Goal: Information Seeking & Learning: Learn about a topic

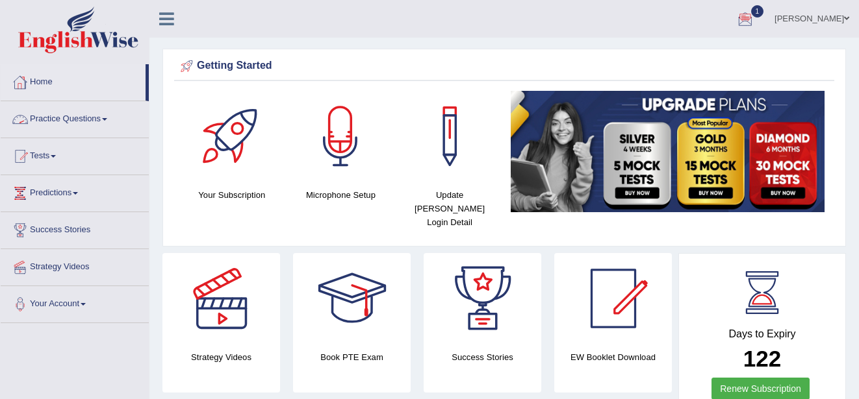
click at [99, 117] on link "Practice Questions" at bounding box center [75, 117] width 148 height 32
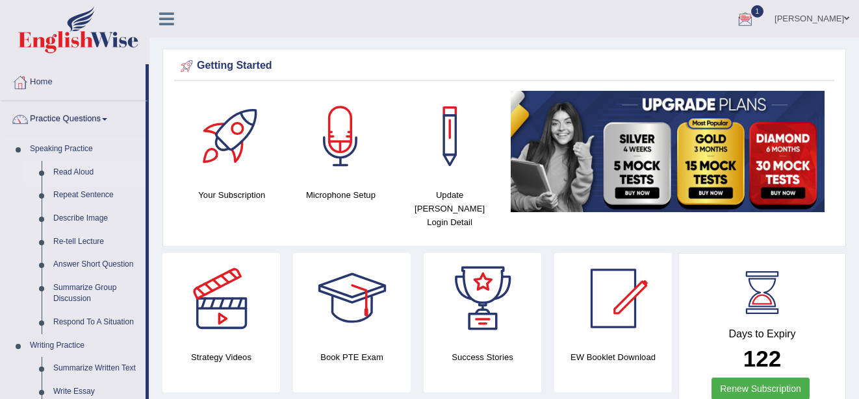
click at [84, 170] on link "Read Aloud" at bounding box center [96, 172] width 98 height 23
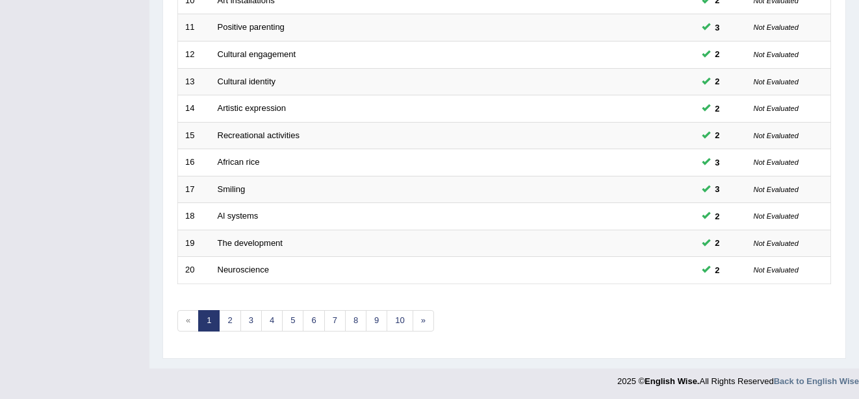
scroll to position [461, 0]
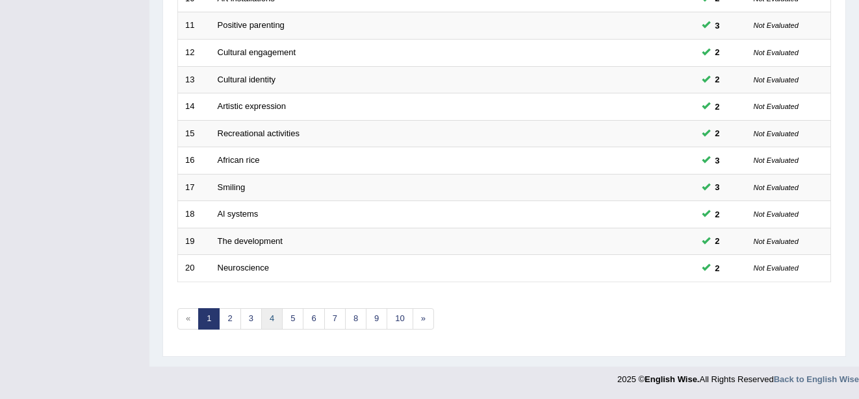
click at [268, 312] on link "4" at bounding box center [271, 319] width 21 height 21
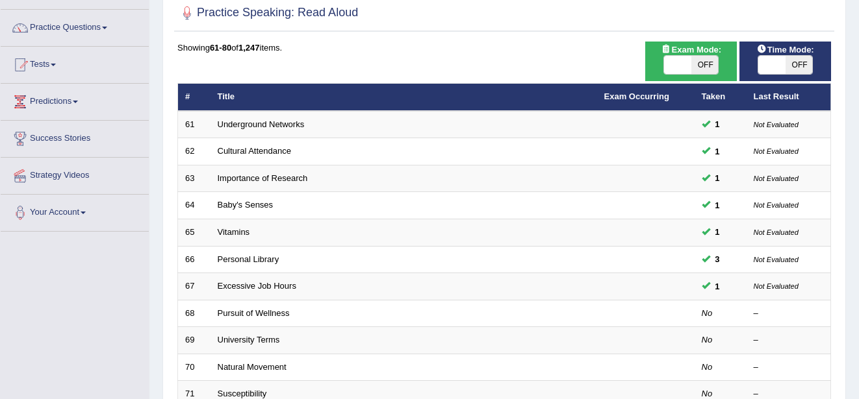
scroll to position [104, 0]
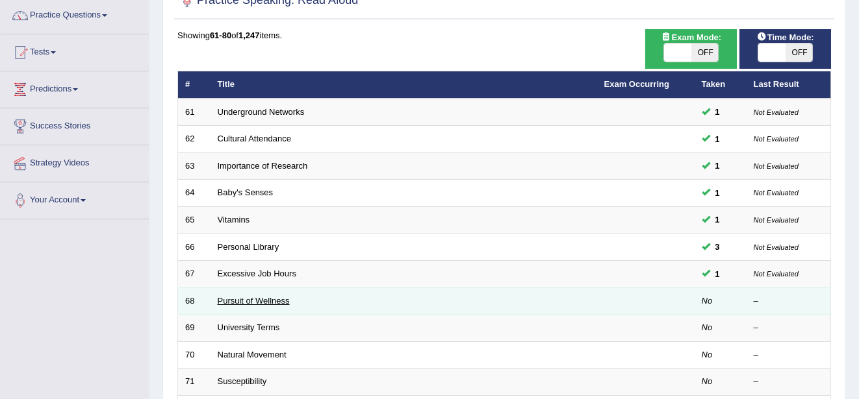
click at [245, 297] on link "Pursuit of Wellness" at bounding box center [254, 301] width 72 height 10
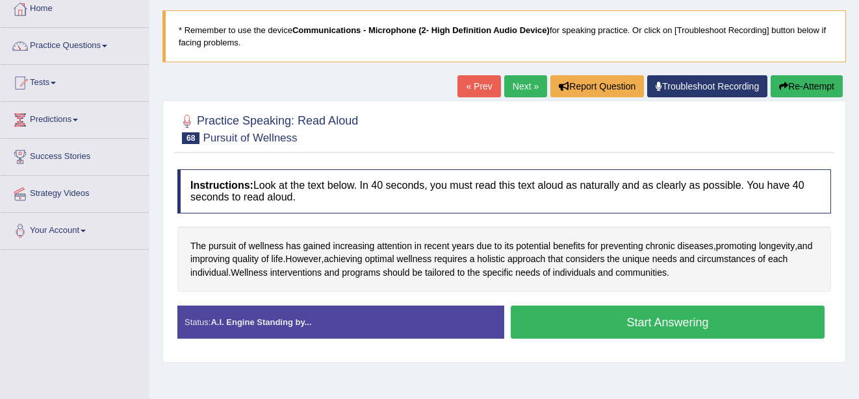
scroll to position [78, 0]
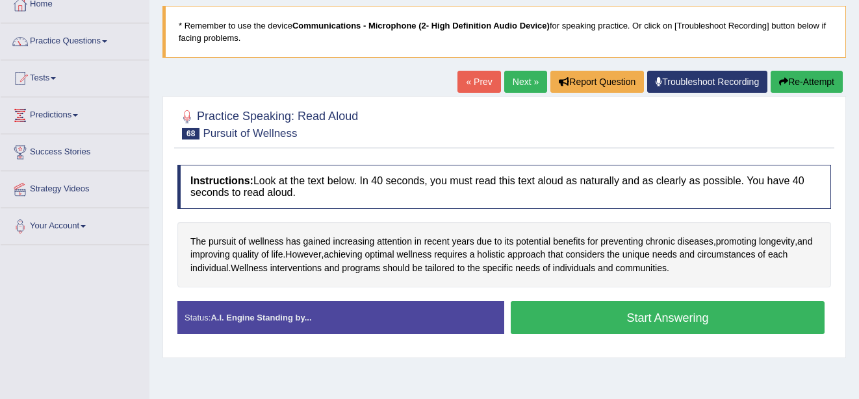
click at [701, 320] on button "Start Answering" at bounding box center [668, 317] width 314 height 33
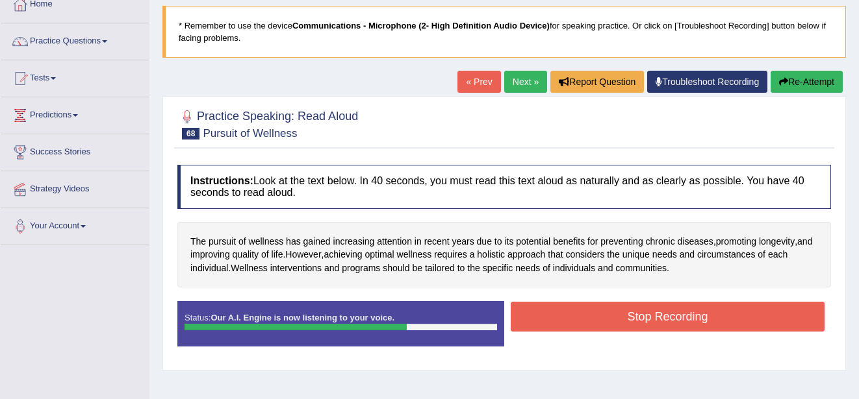
click at [701, 320] on button "Stop Recording" at bounding box center [668, 317] width 314 height 30
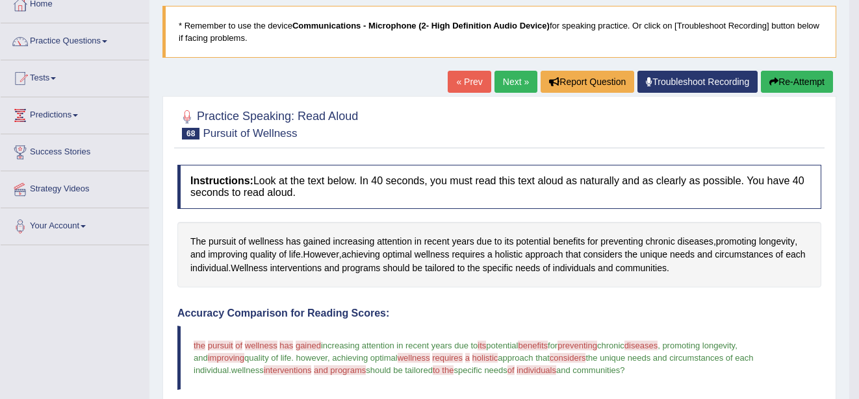
scroll to position [52, 0]
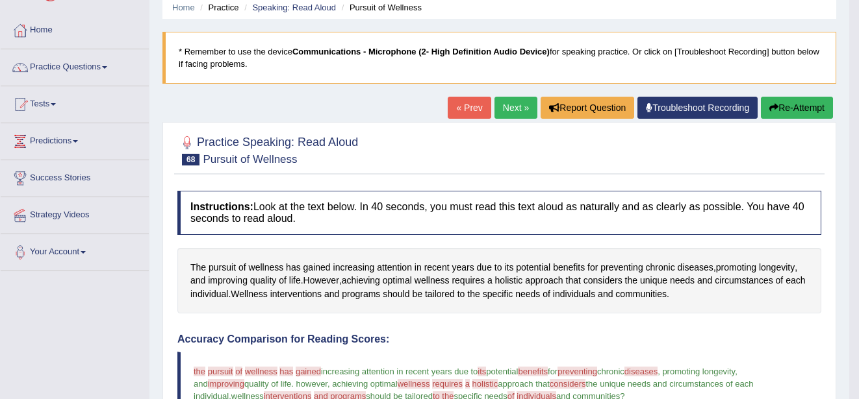
click at [514, 99] on link "Next »" at bounding box center [515, 108] width 43 height 22
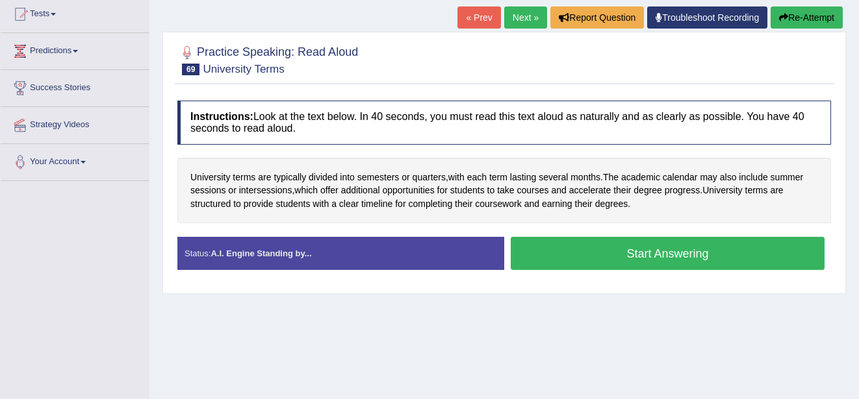
scroll to position [156, 0]
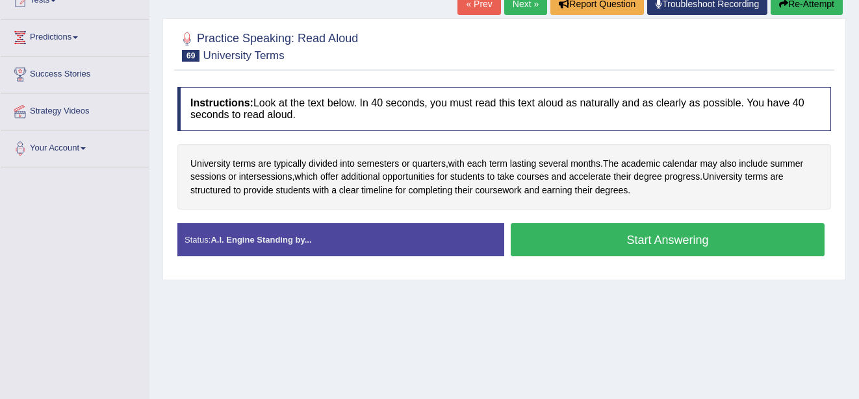
click at [666, 242] on button "Start Answering" at bounding box center [668, 239] width 314 height 33
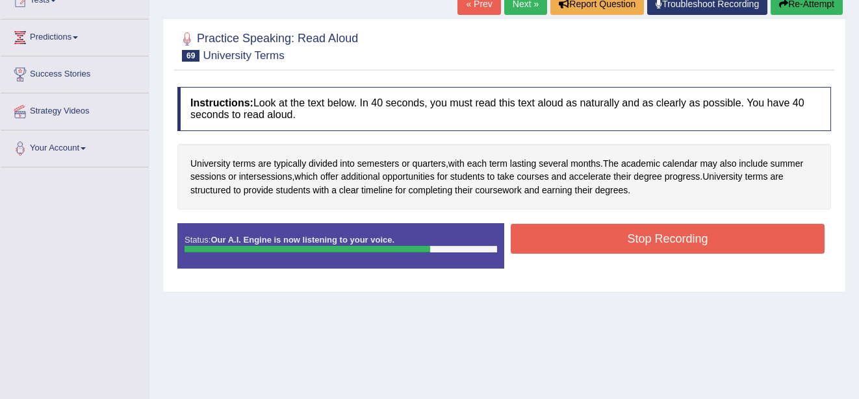
click at [666, 242] on button "Stop Recording" at bounding box center [668, 239] width 314 height 30
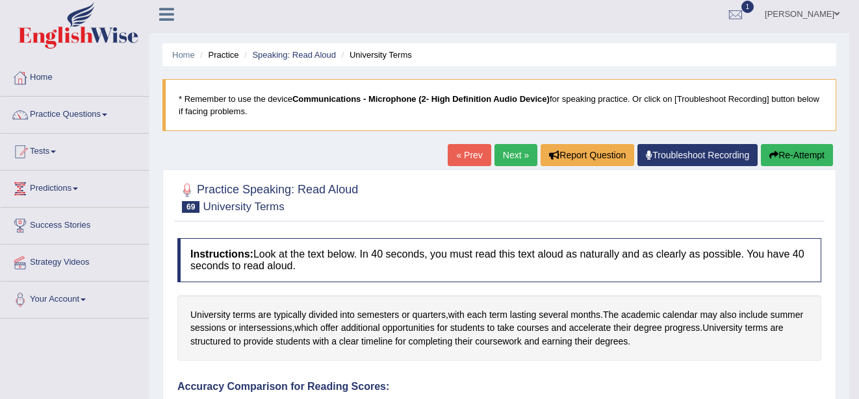
scroll to position [0, 0]
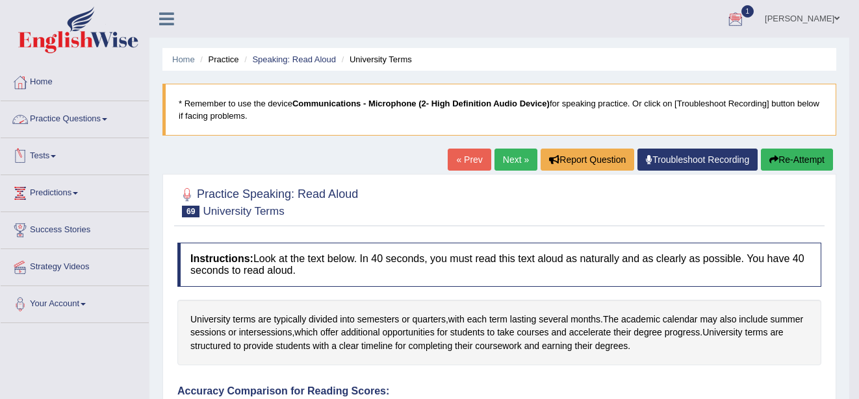
click at [108, 121] on link "Practice Questions" at bounding box center [75, 117] width 148 height 32
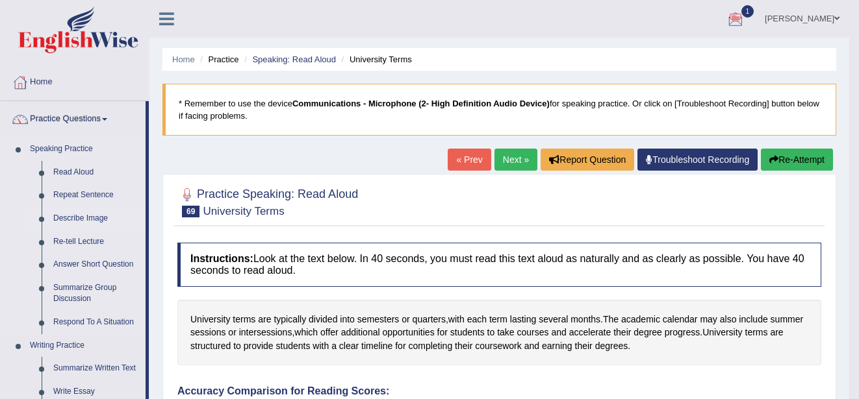
click at [97, 214] on link "Describe Image" at bounding box center [96, 218] width 98 height 23
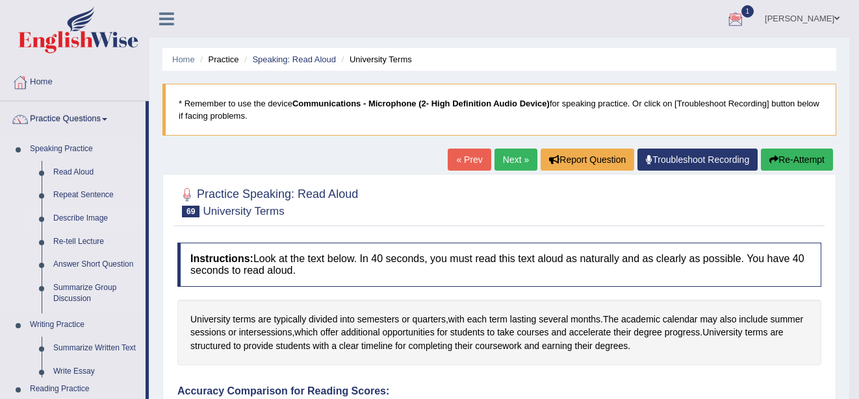
click at [97, 214] on link "Describe Image" at bounding box center [96, 218] width 98 height 23
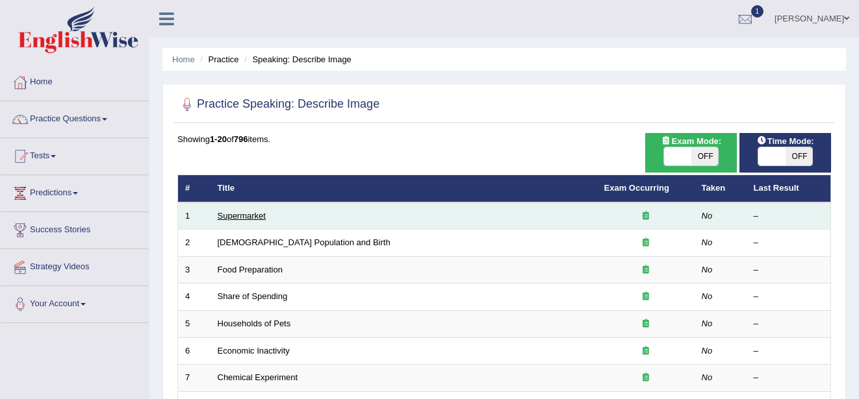
click at [249, 216] on link "Supermarket" at bounding box center [242, 216] width 48 height 10
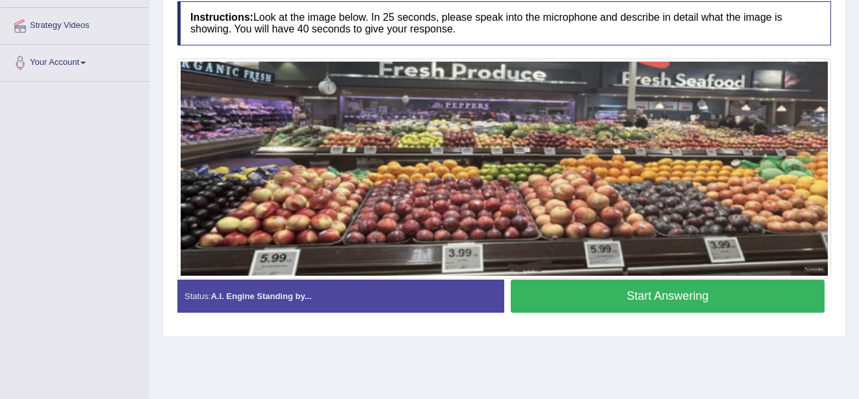
scroll to position [234, 0]
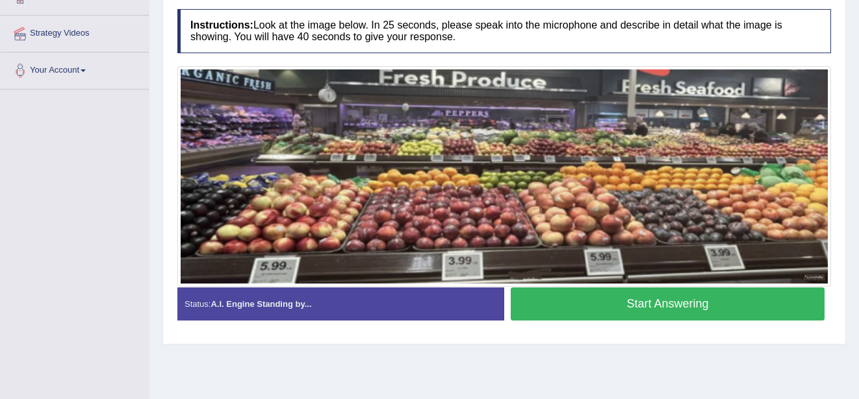
click at [661, 301] on button "Start Answering" at bounding box center [668, 304] width 314 height 33
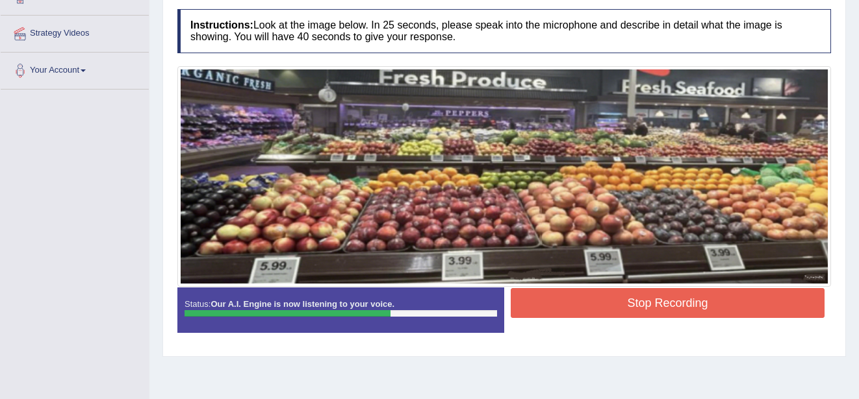
click at [661, 301] on button "Stop Recording" at bounding box center [668, 303] width 314 height 30
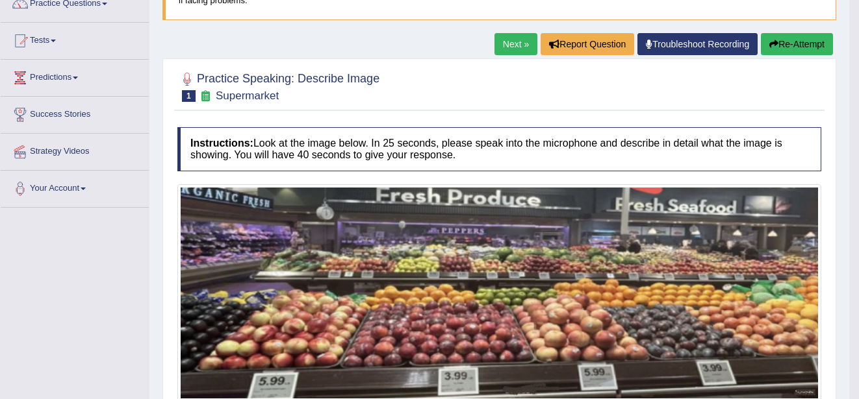
scroll to position [104, 0]
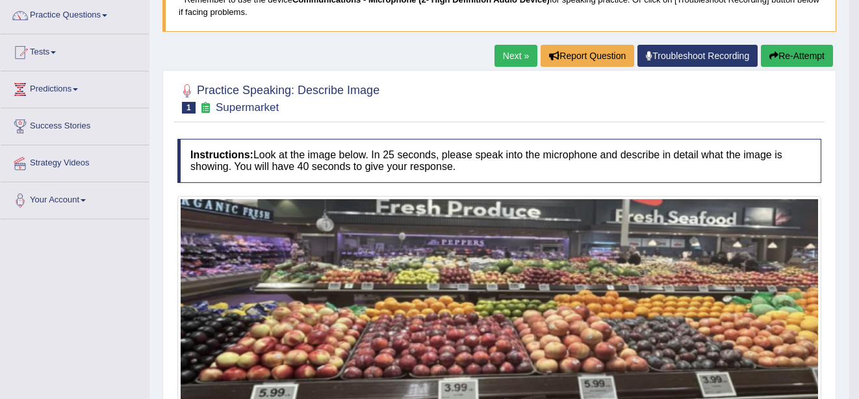
click at [517, 52] on link "Next »" at bounding box center [515, 56] width 43 height 22
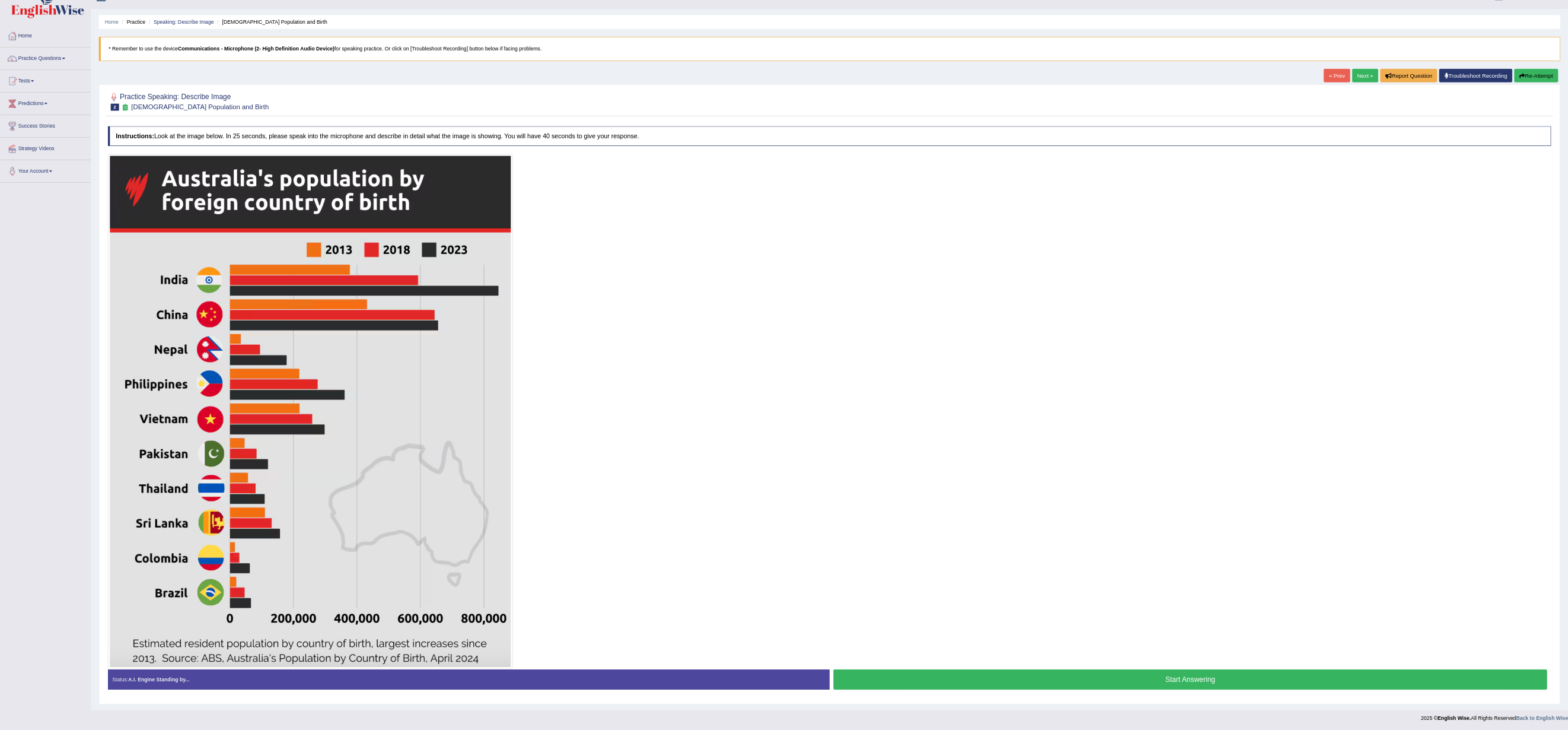
scroll to position [38, 0]
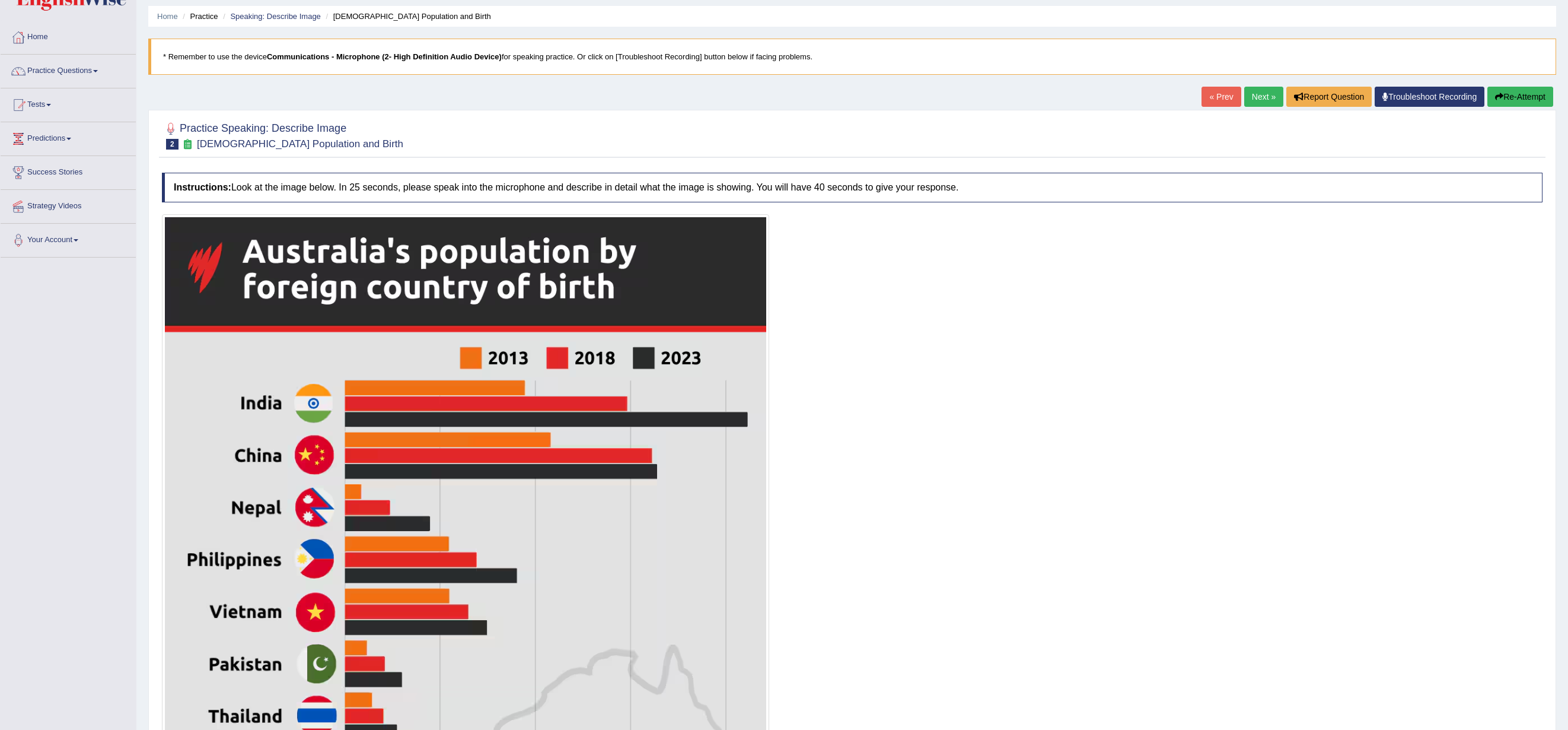
drag, startPoint x: 750, startPoint y: 1, endPoint x: 1079, endPoint y: 672, distance: 747.3
click at [784, 365] on div at bounding box center [852, 600] width 1381 height 773
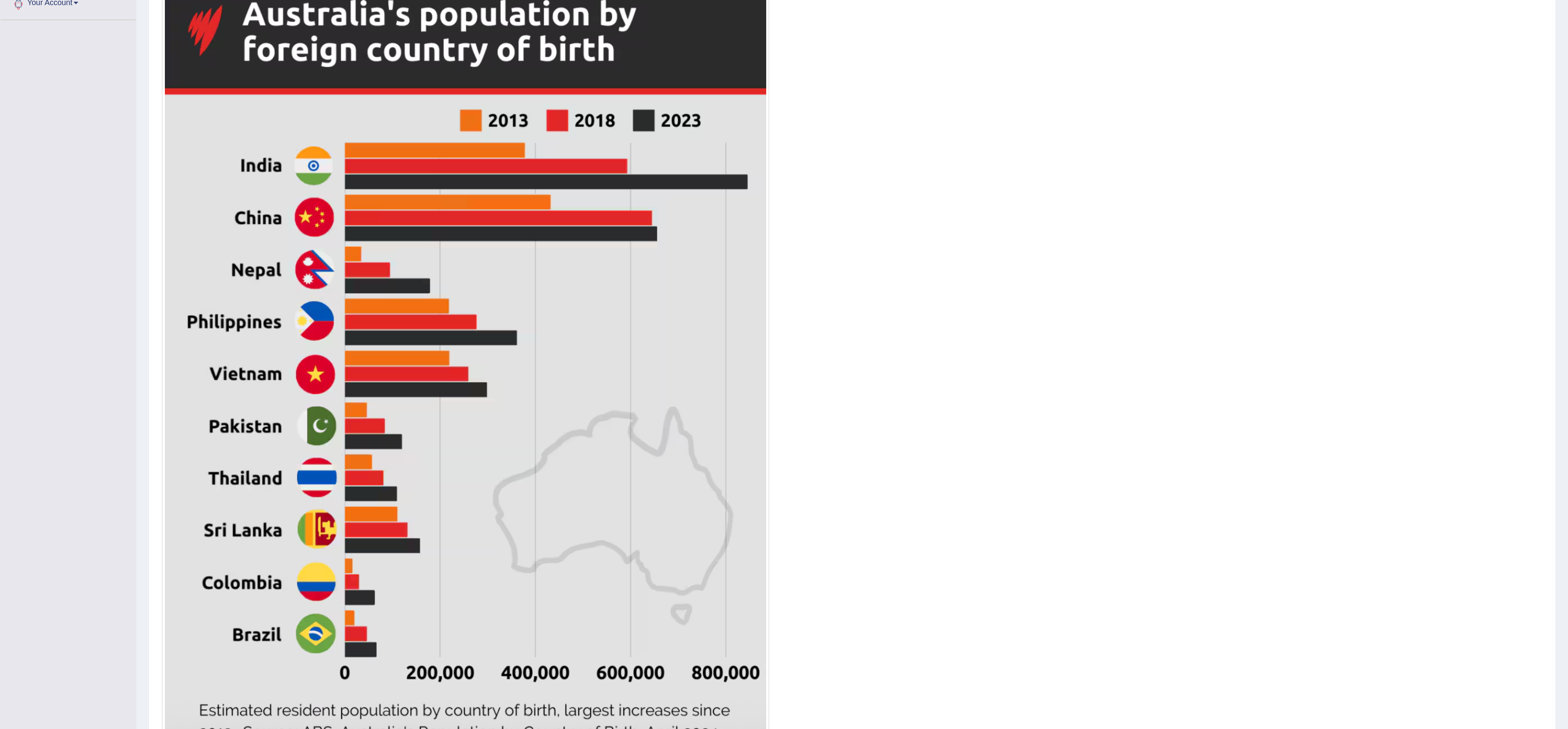
scroll to position [25, 0]
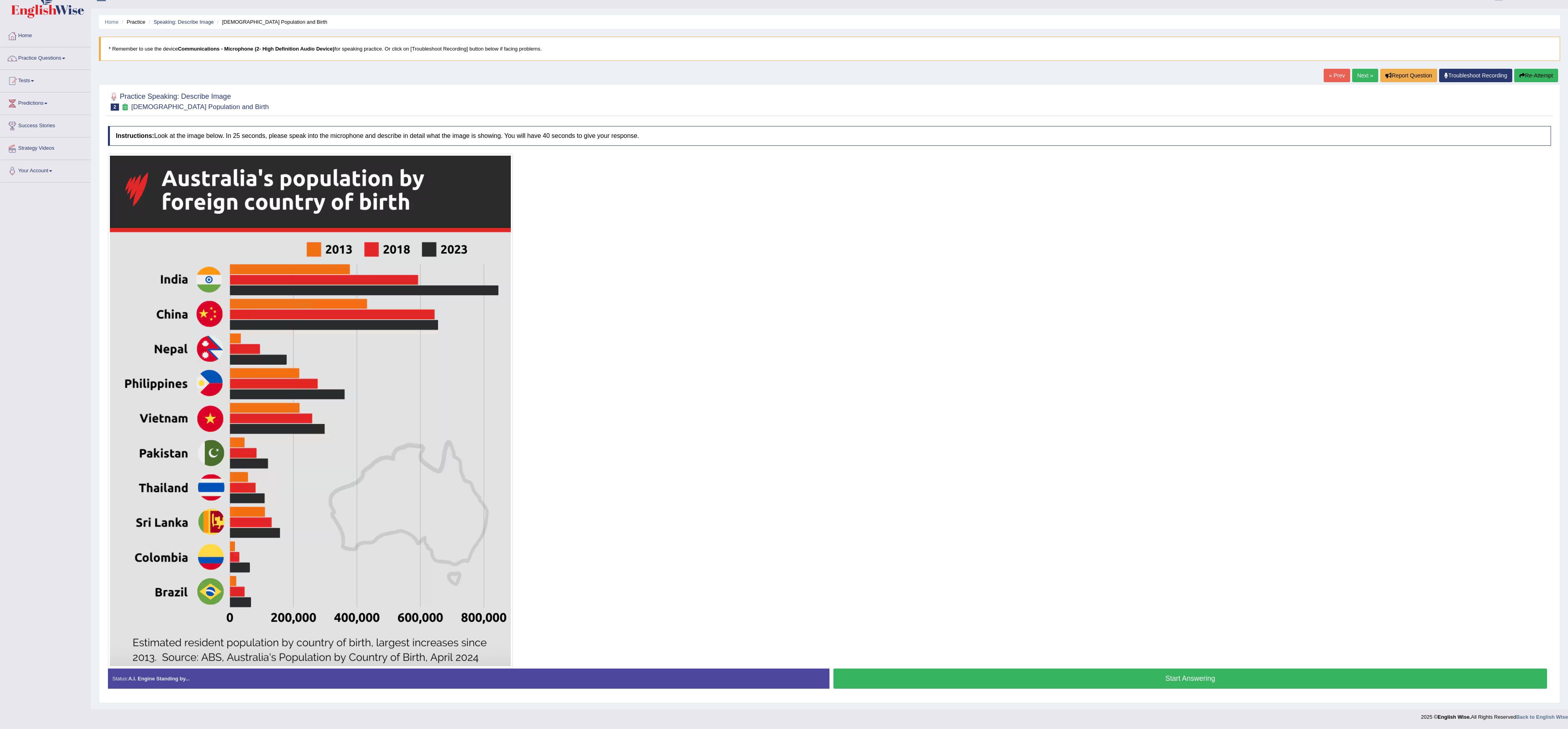
drag, startPoint x: 1015, startPoint y: 0, endPoint x: 979, endPoint y: 594, distance: 595.1
click at [522, 243] on div at bounding box center [829, 411] width 1443 height 515
click at [522, 243] on button "Start Answering" at bounding box center [1190, 678] width 713 height 20
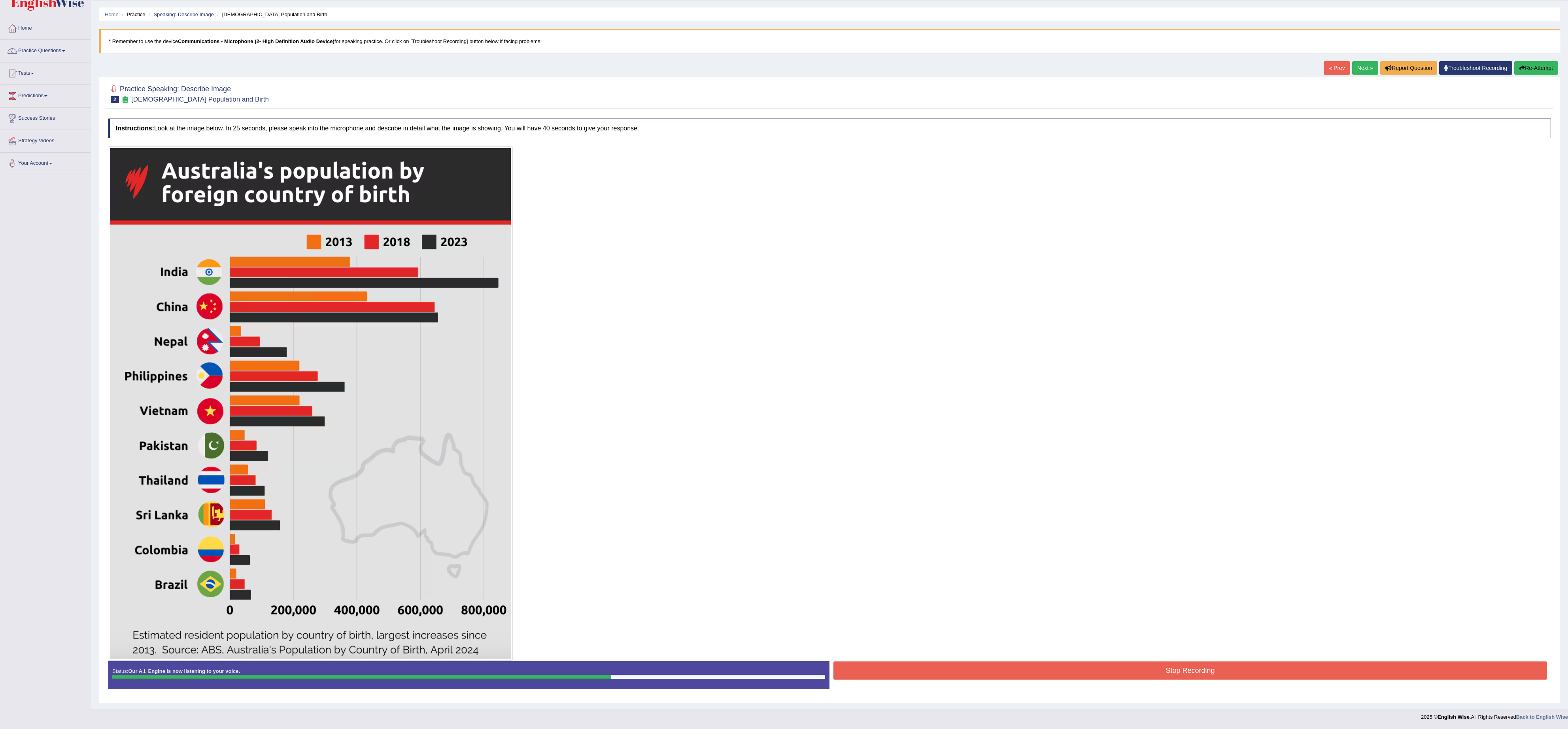
click at [522, 243] on button "Stop Recording" at bounding box center [1190, 671] width 713 height 18
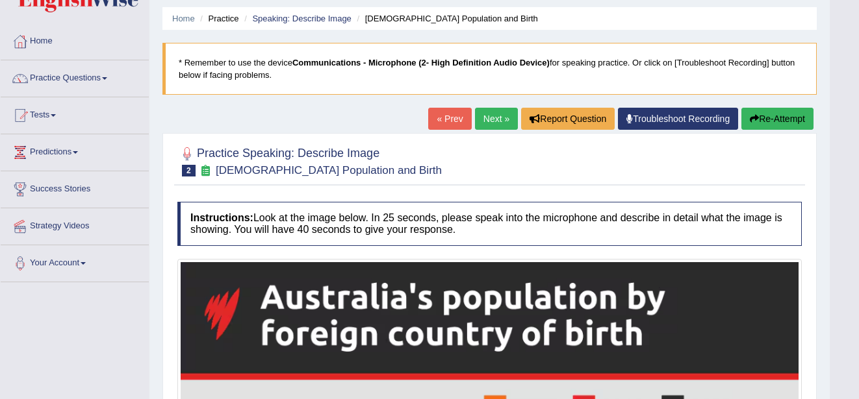
drag, startPoint x: 2366, startPoint y: 4, endPoint x: 583, endPoint y: 155, distance: 1789.3
click at [583, 155] on div at bounding box center [489, 161] width 624 height 40
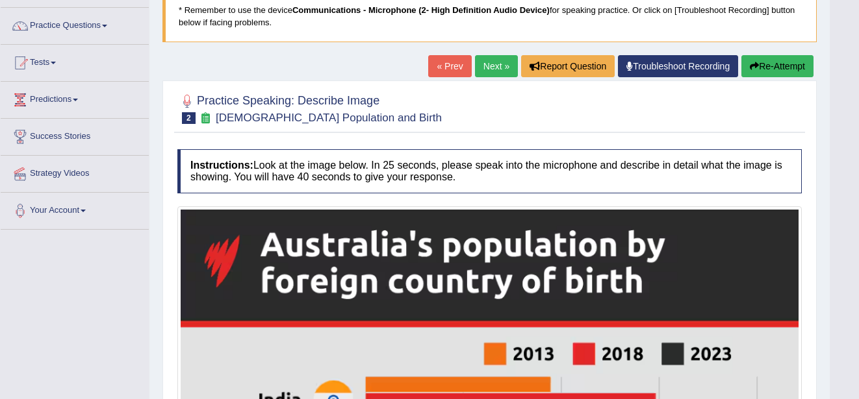
scroll to position [93, 0]
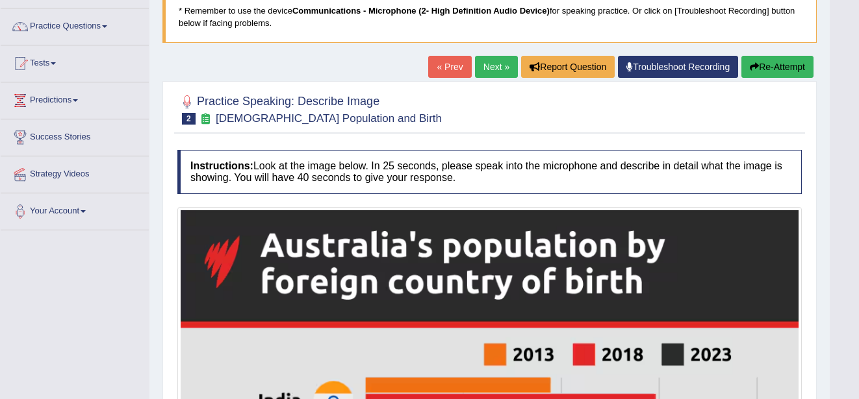
click at [487, 66] on link "Next »" at bounding box center [496, 67] width 43 height 22
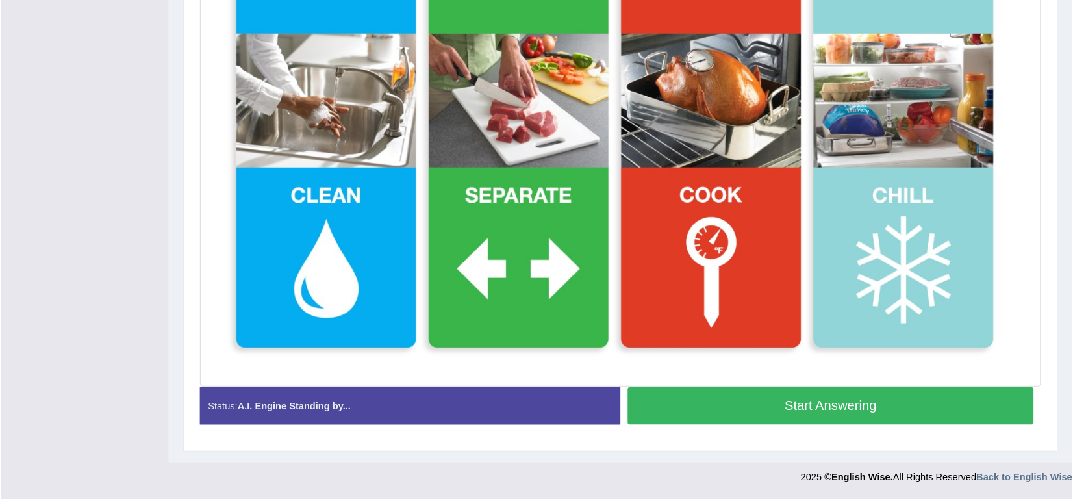
scroll to position [390, 0]
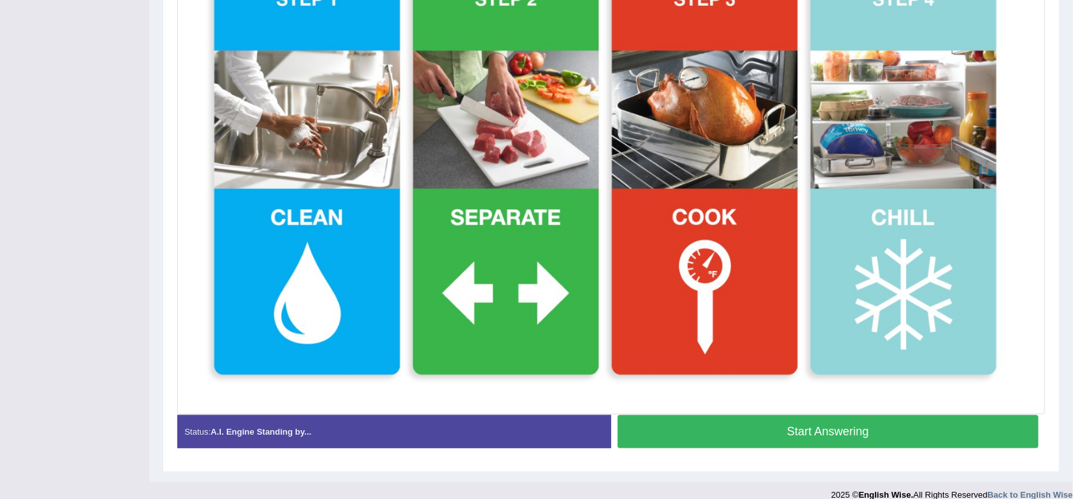
drag, startPoint x: 819, startPoint y: 0, endPoint x: 735, endPoint y: 380, distance: 389.1
click at [735, 380] on img at bounding box center [611, 155] width 861 height 511
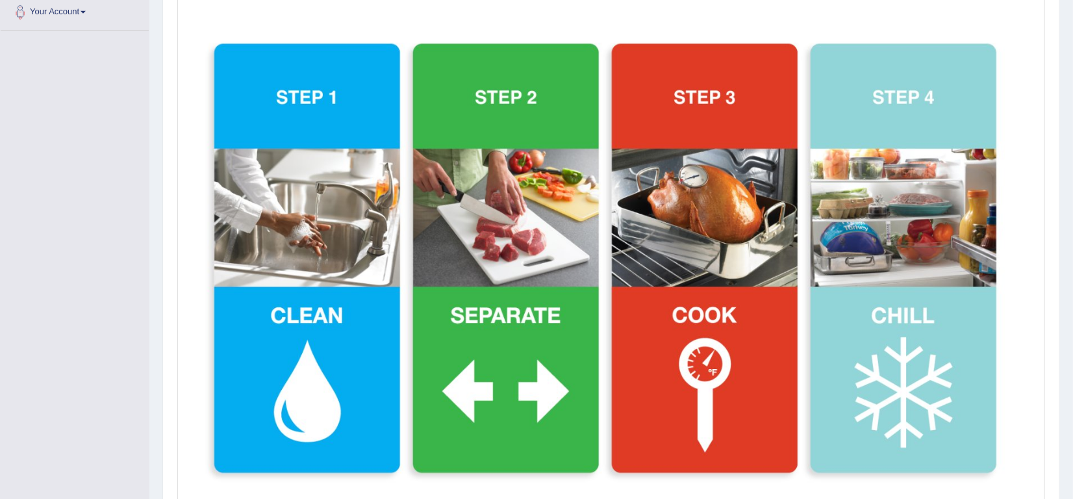
scroll to position [325, 0]
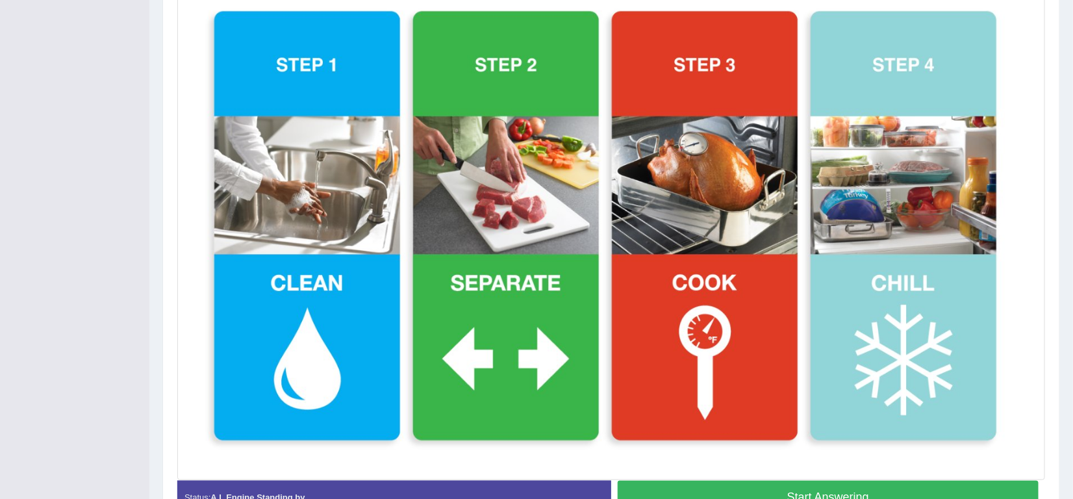
click at [858, 399] on button "Start Answering" at bounding box center [828, 497] width 421 height 33
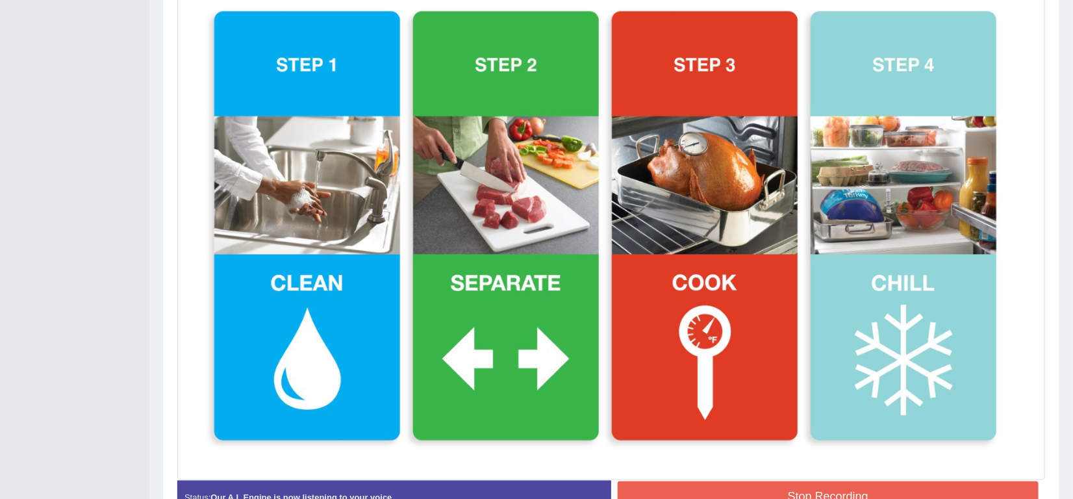
click at [858, 399] on button "Stop Recording" at bounding box center [828, 496] width 421 height 30
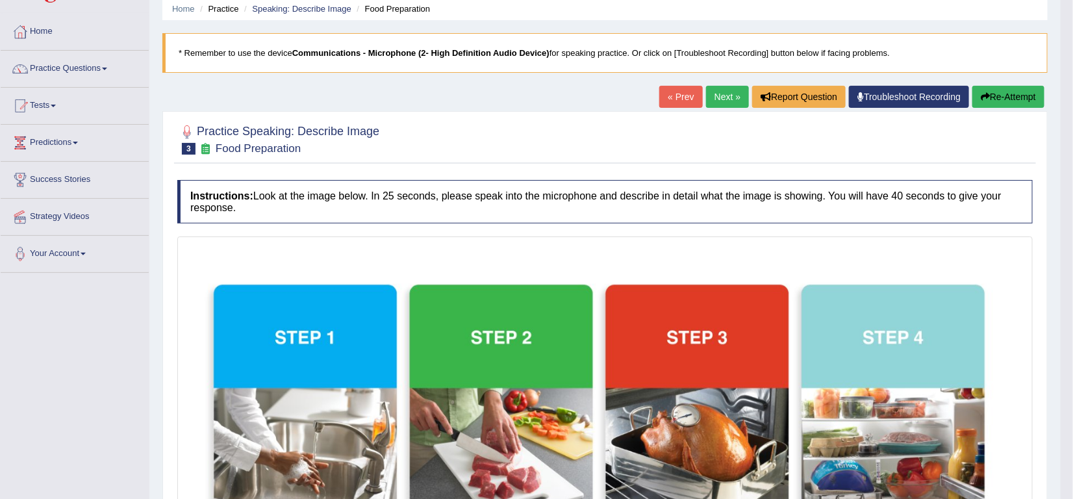
scroll to position [32, 0]
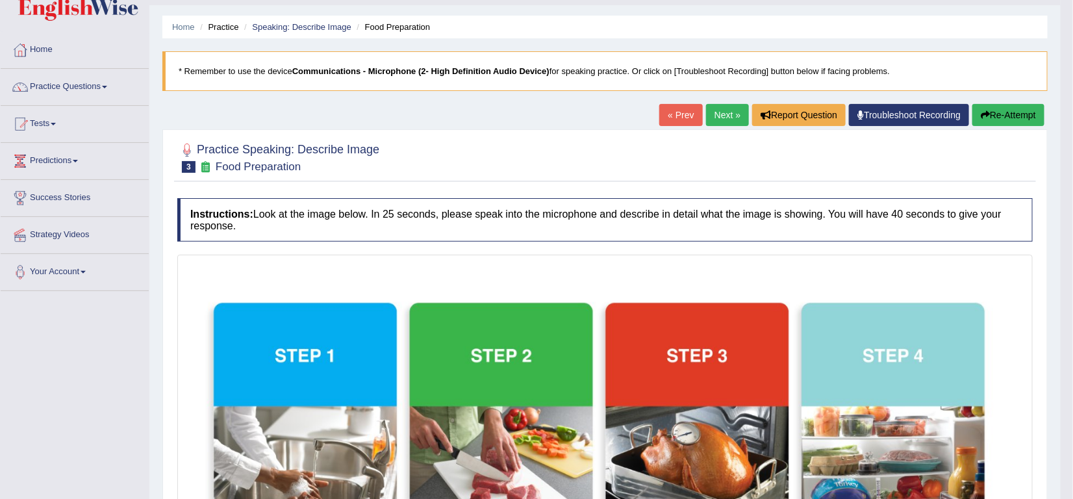
click at [718, 114] on link "Next »" at bounding box center [727, 115] width 43 height 22
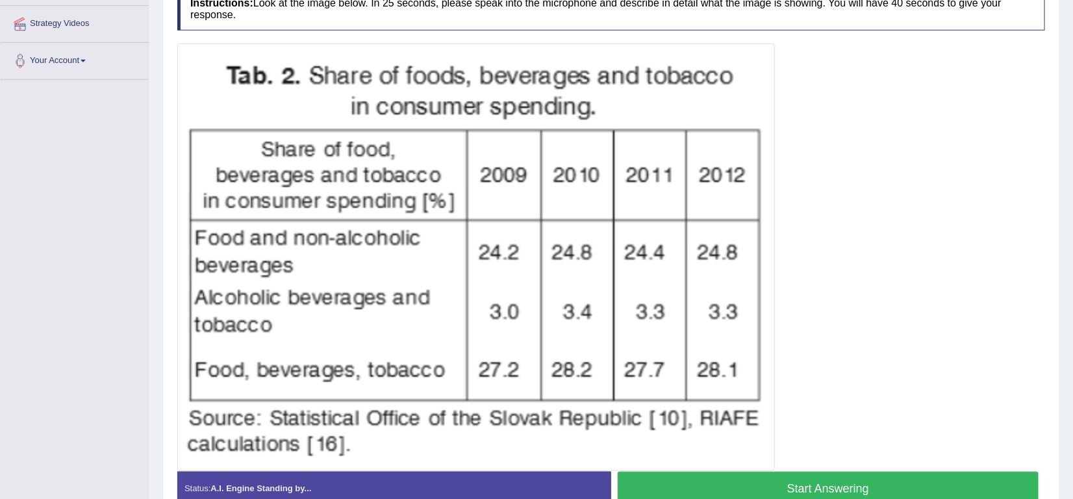
scroll to position [260, 0]
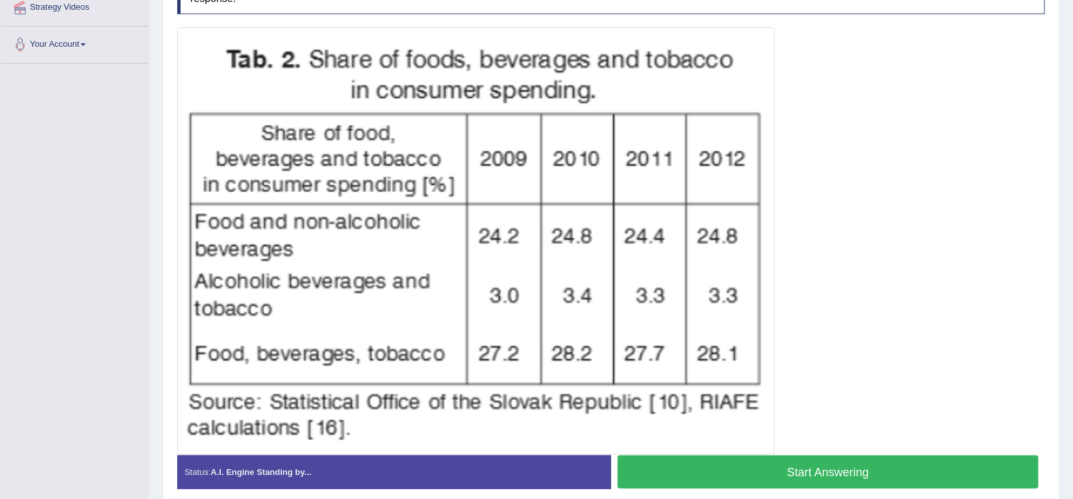
click at [907, 465] on button "Start Answering" at bounding box center [828, 471] width 421 height 33
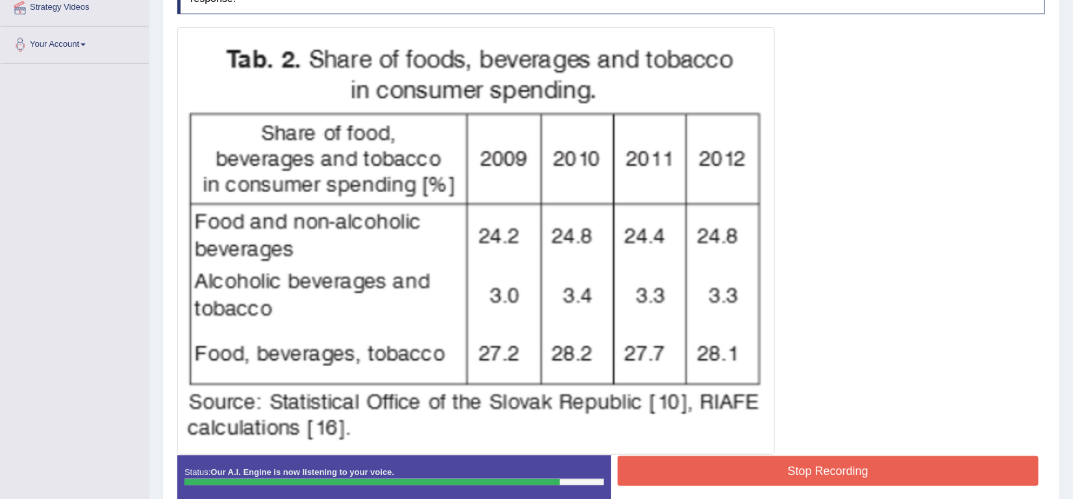
click at [907, 465] on button "Stop Recording" at bounding box center [828, 471] width 421 height 30
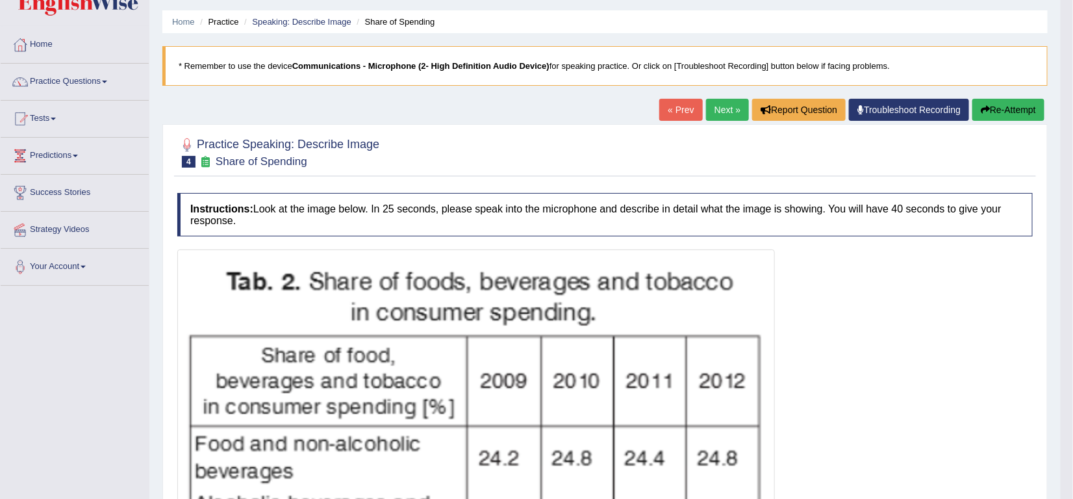
scroll to position [32, 0]
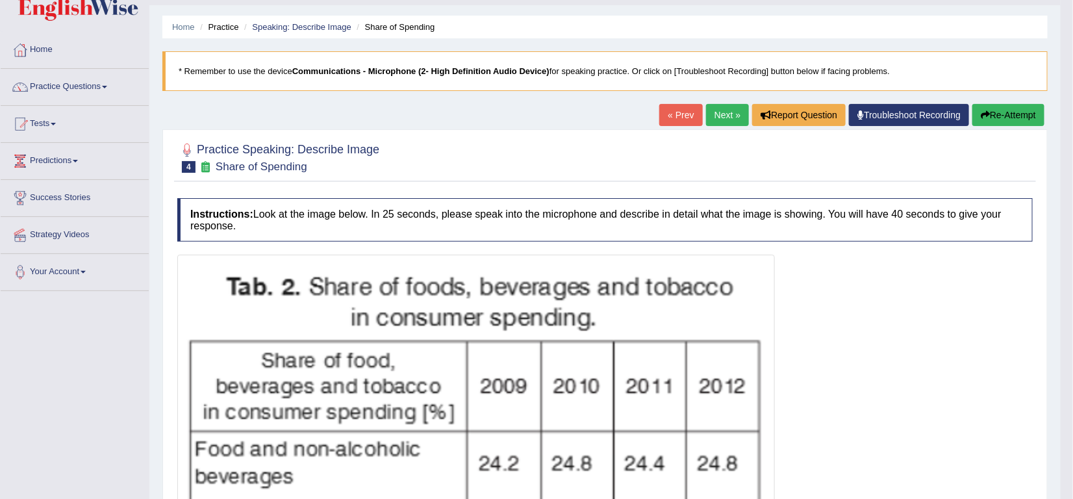
click at [719, 121] on link "Next »" at bounding box center [727, 115] width 43 height 22
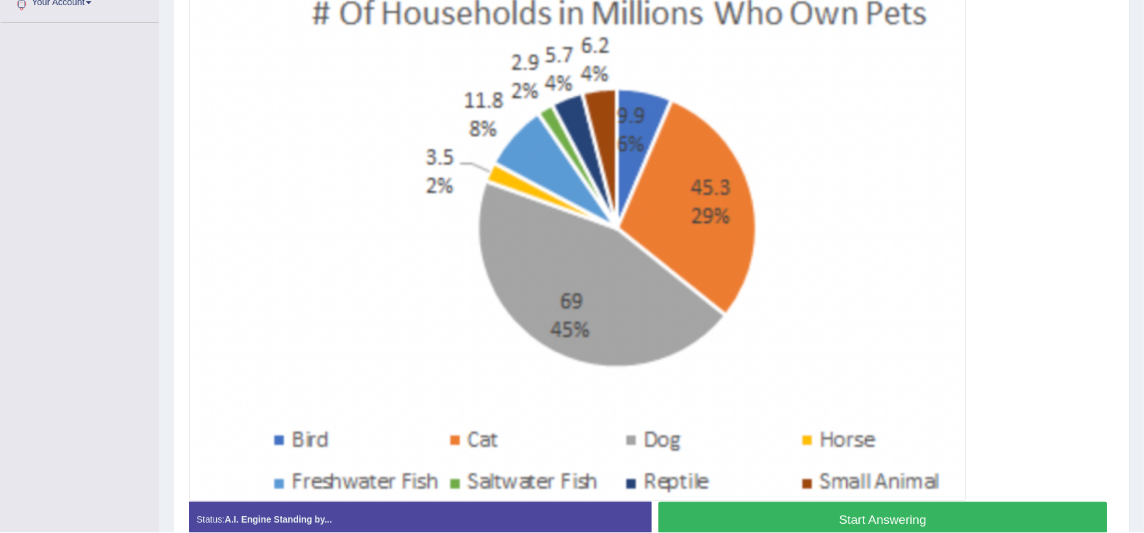
scroll to position [302, 0]
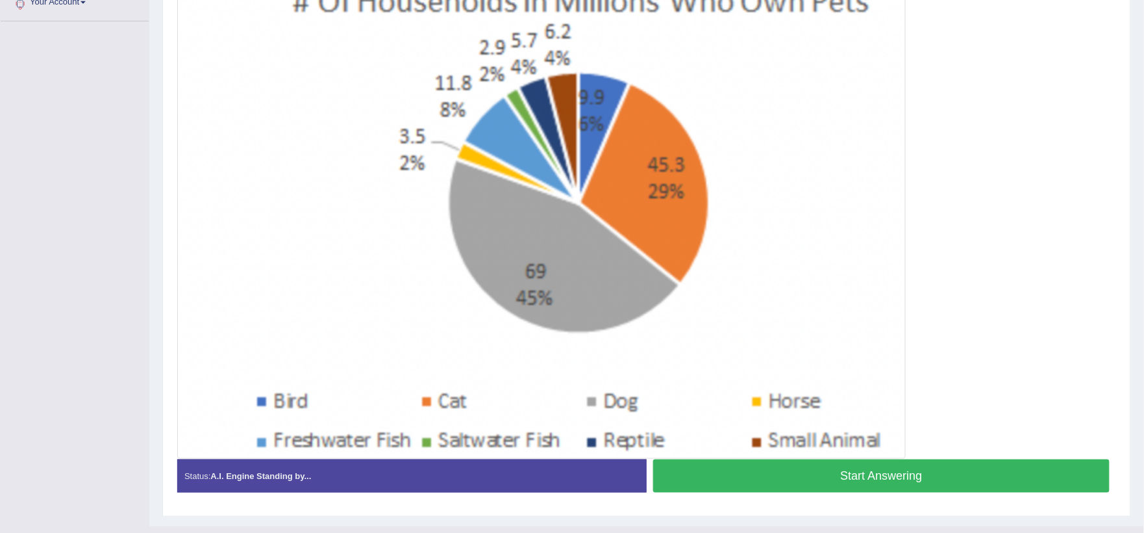
drag, startPoint x: 1067, startPoint y: 5, endPoint x: 795, endPoint y: 271, distance: 381.2
click at [795, 271] on img at bounding box center [542, 216] width 722 height 478
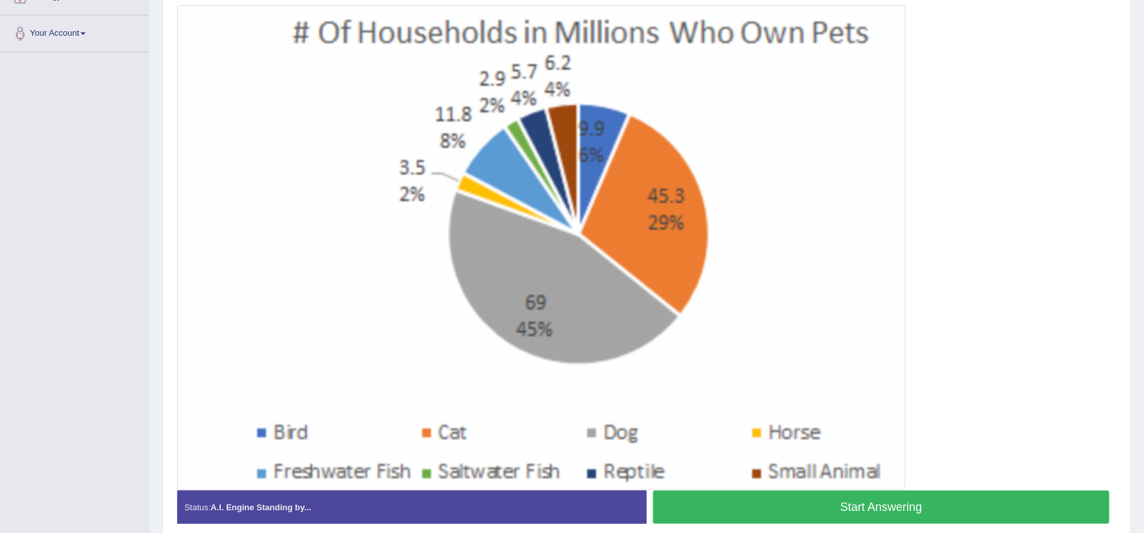
scroll to position [261, 0]
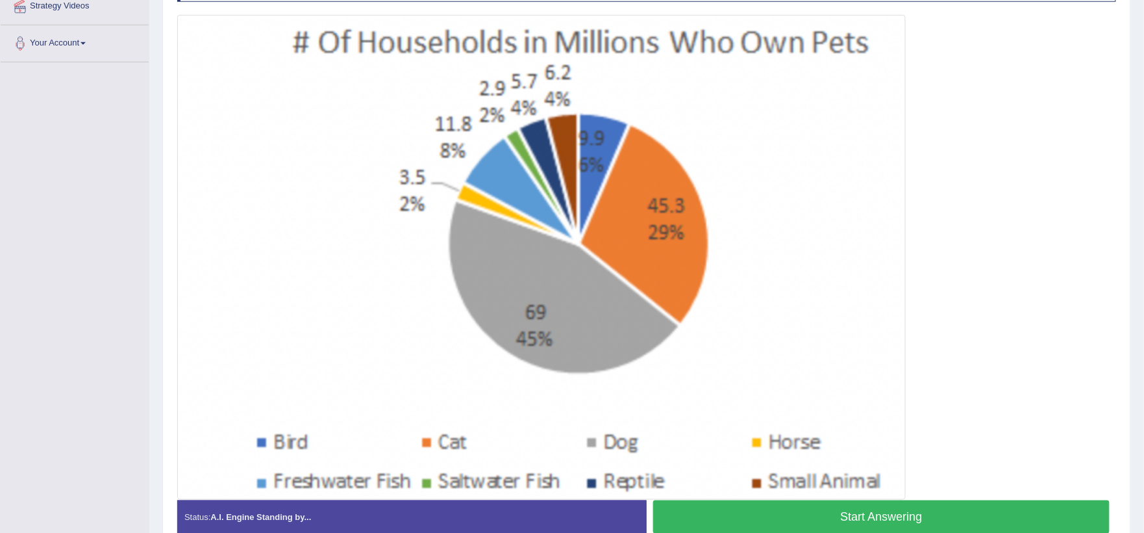
click at [964, 498] on button "Start Answering" at bounding box center [881, 516] width 457 height 33
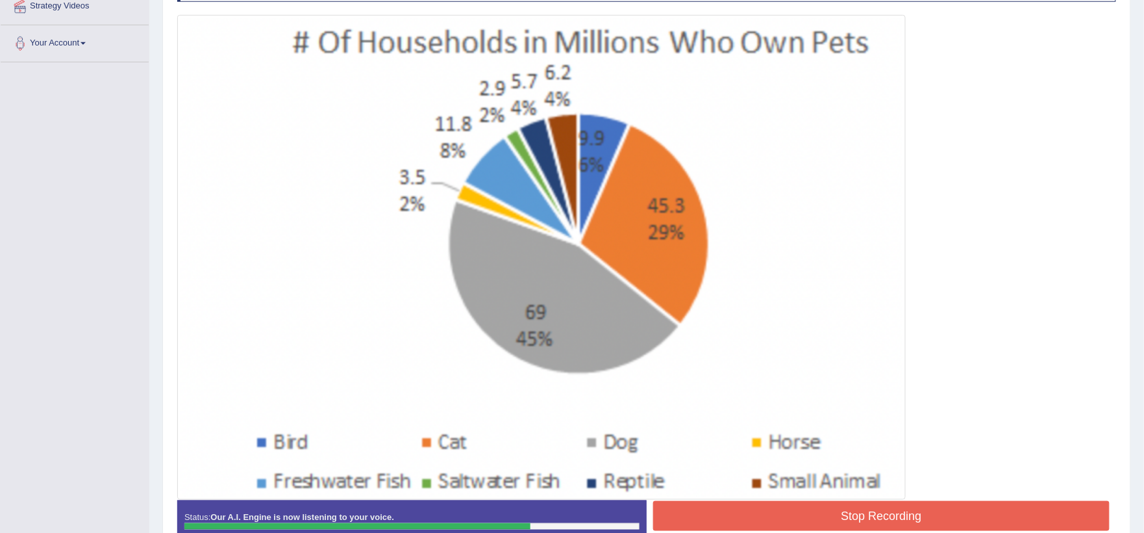
click at [964, 498] on button "Stop Recording" at bounding box center [881, 516] width 457 height 30
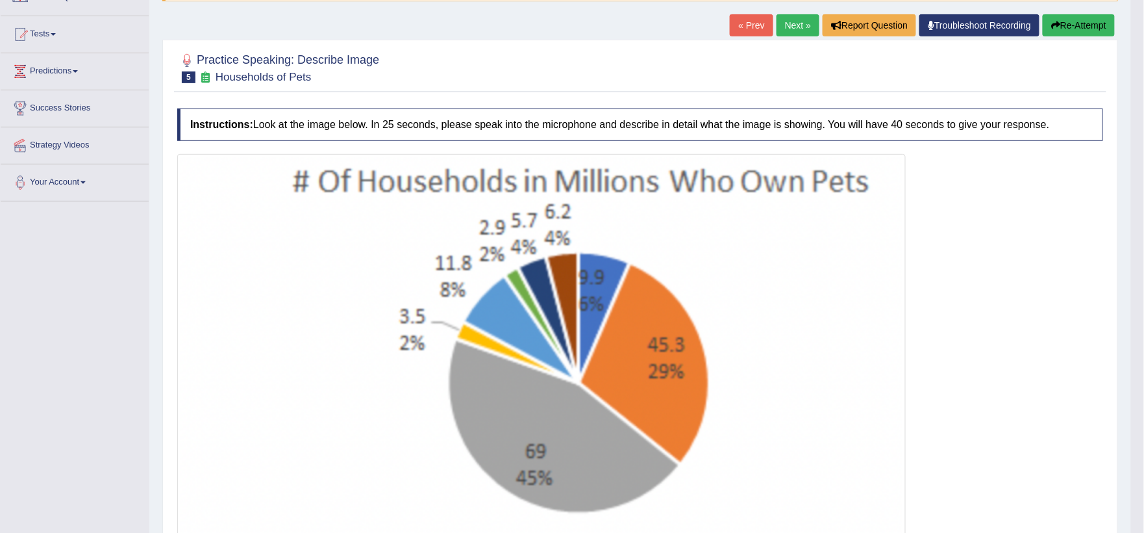
scroll to position [88, 0]
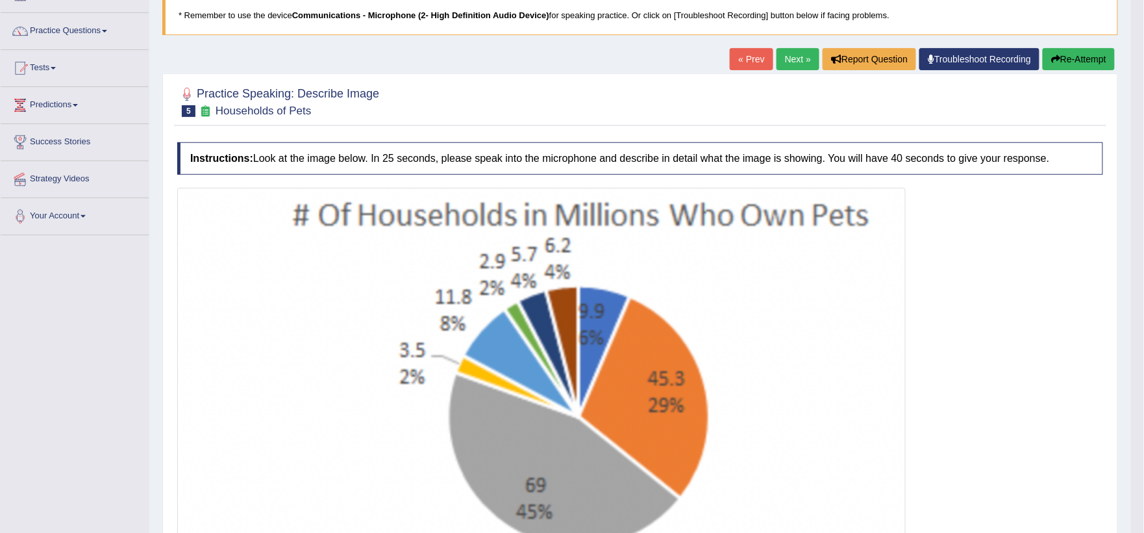
click at [796, 52] on link "Next »" at bounding box center [798, 59] width 43 height 22
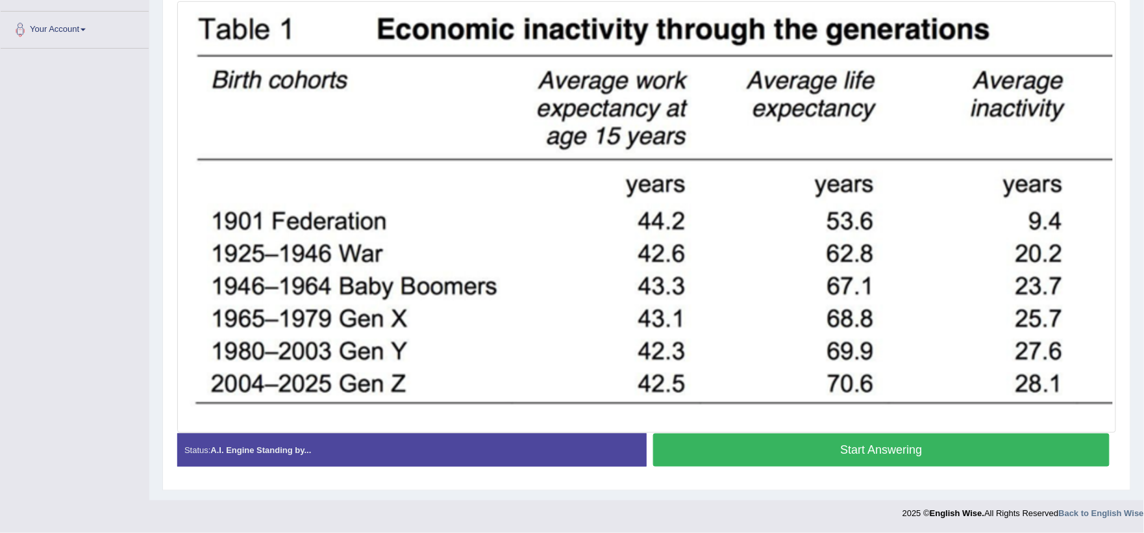
scroll to position [277, 0]
click at [1009, 452] on button "Start Answering" at bounding box center [881, 449] width 457 height 33
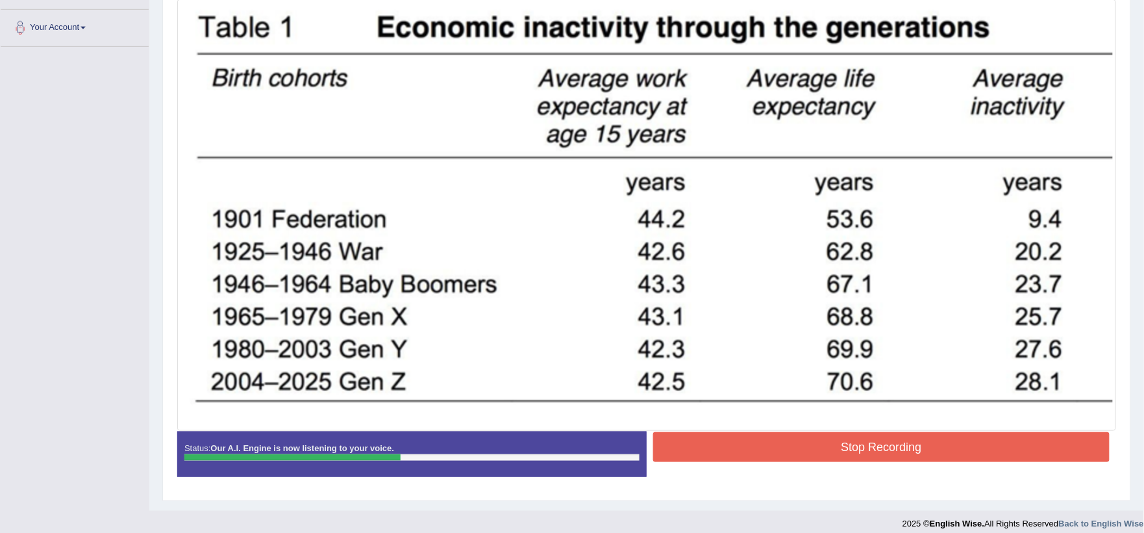
click at [1009, 452] on button "Stop Recording" at bounding box center [881, 447] width 457 height 30
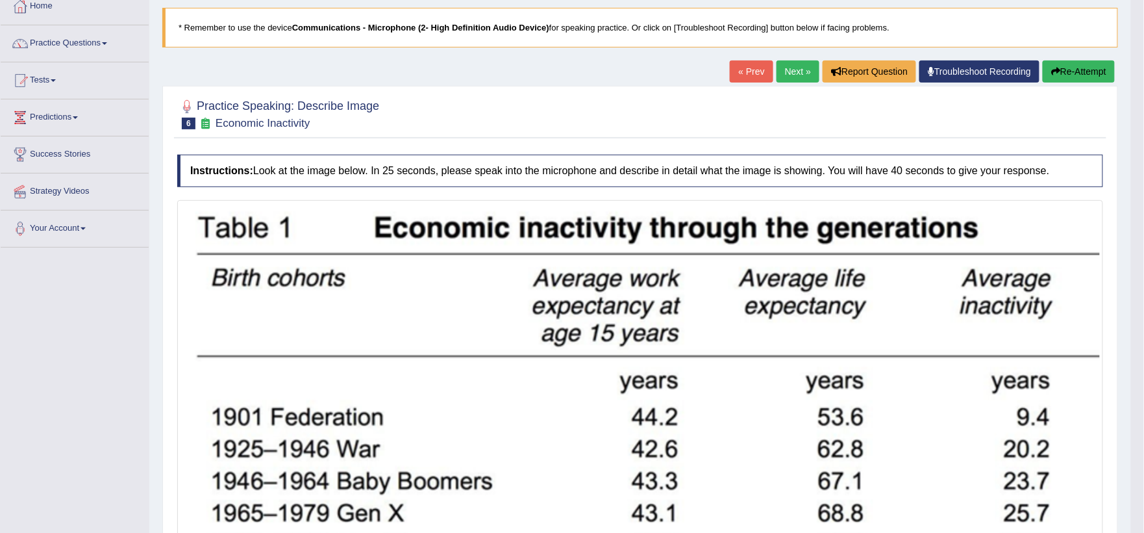
scroll to position [69, 0]
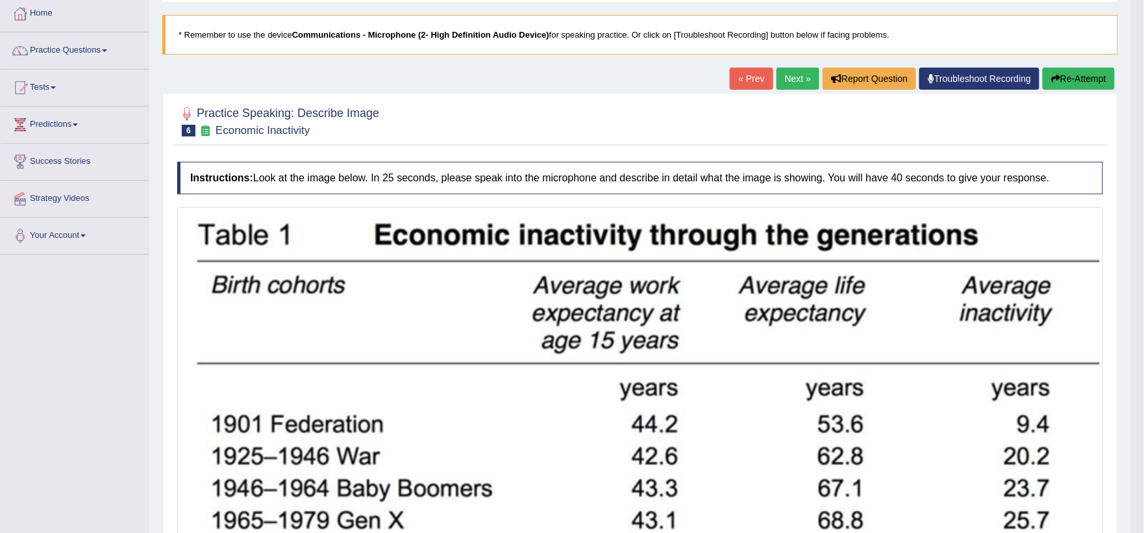
click at [1092, 77] on button "Re-Attempt" at bounding box center [1079, 79] width 72 height 22
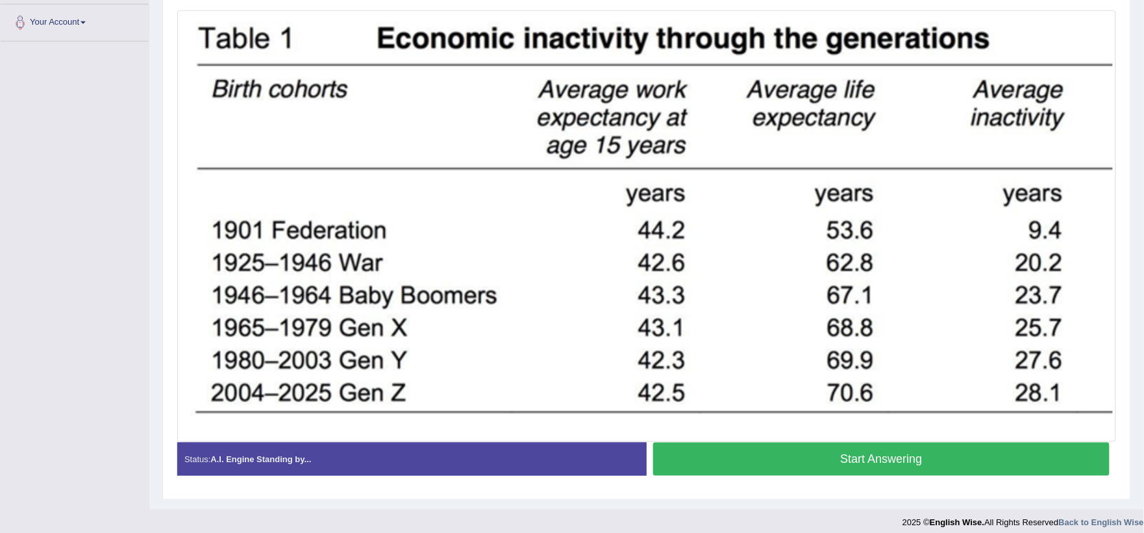
scroll to position [294, 0]
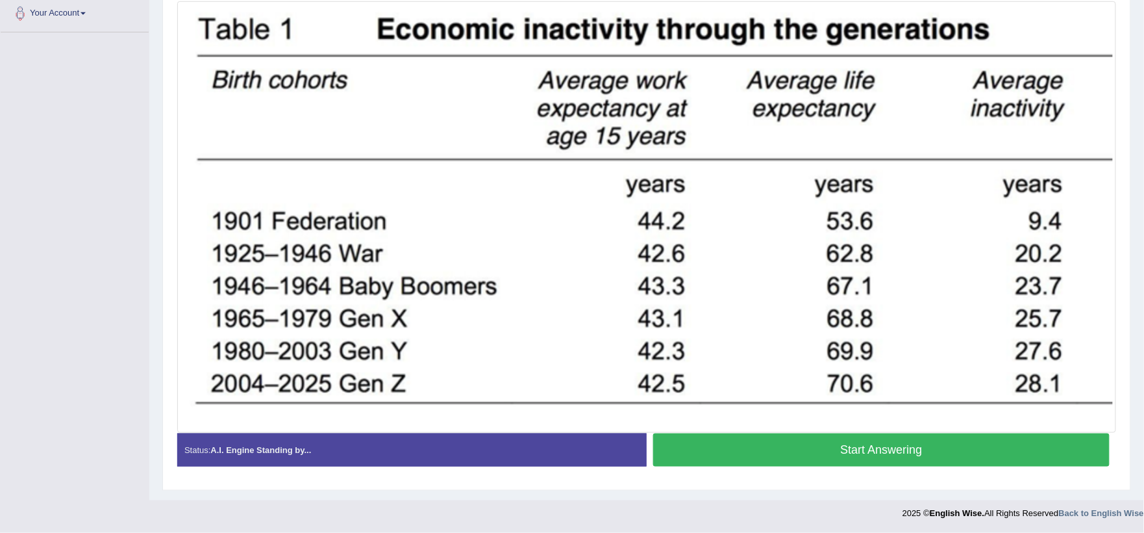
click at [975, 451] on button "Start Answering" at bounding box center [881, 449] width 457 height 33
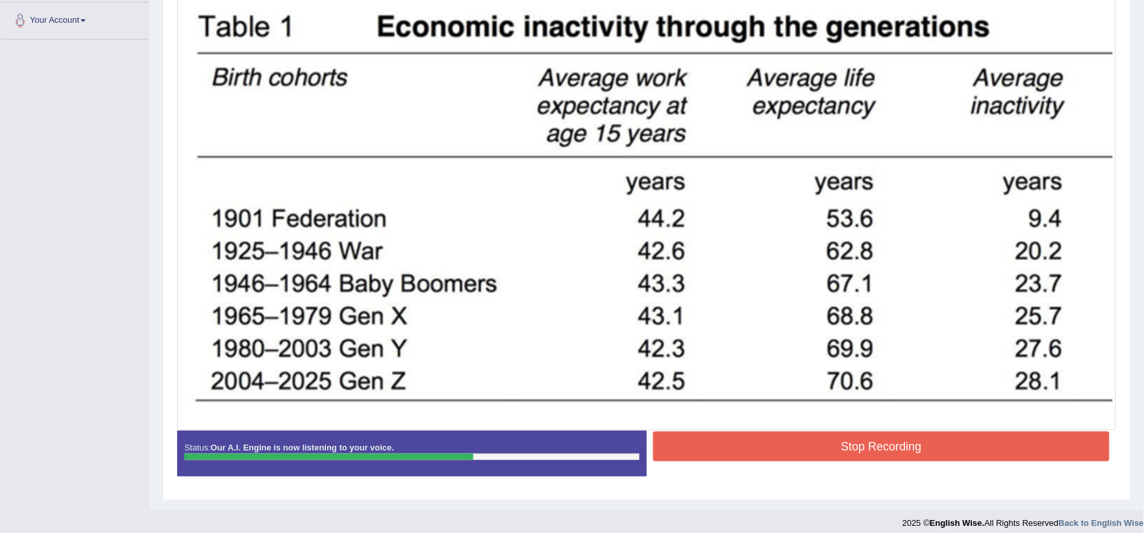
click at [975, 451] on button "Stop Recording" at bounding box center [881, 446] width 457 height 30
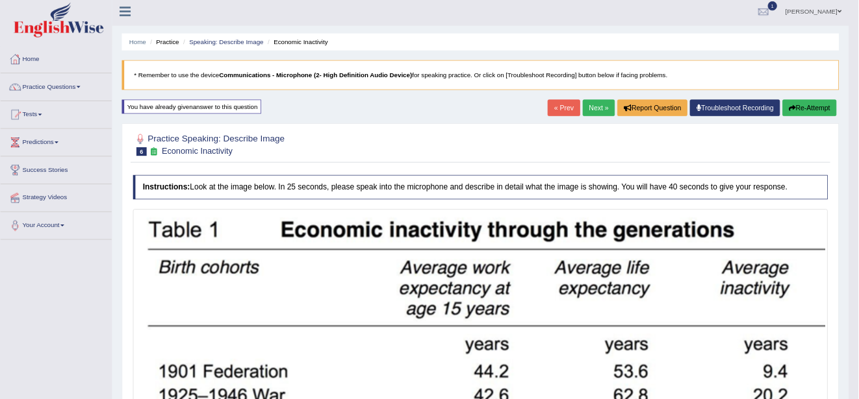
scroll to position [0, 0]
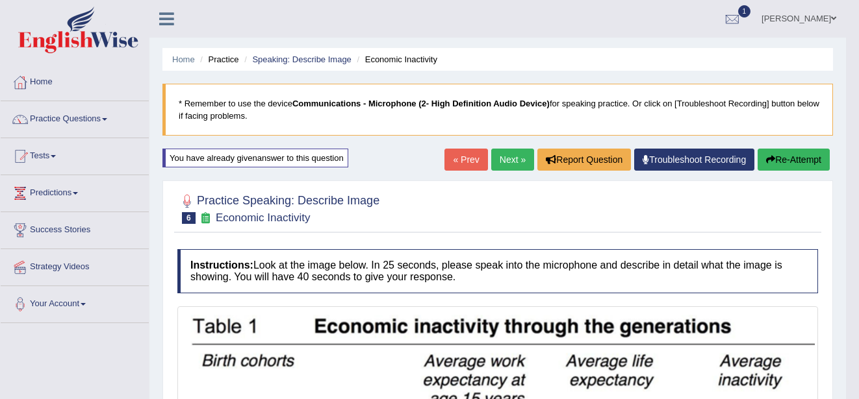
drag, startPoint x: 1102, startPoint y: 1, endPoint x: 496, endPoint y: 11, distance: 606.1
click at [496, 11] on ul "Eric Toggle navigation Username: Commey Access Type: Online Subscription: Diamo…" at bounding box center [602, 18] width 487 height 37
click at [104, 121] on link "Practice Questions" at bounding box center [75, 117] width 148 height 32
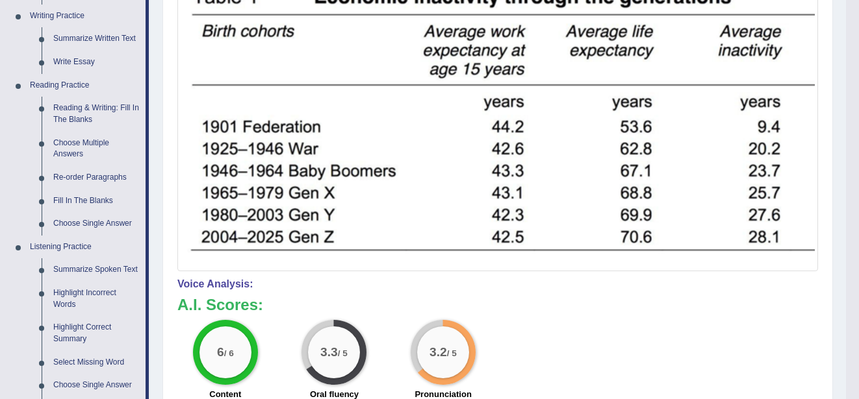
scroll to position [338, 0]
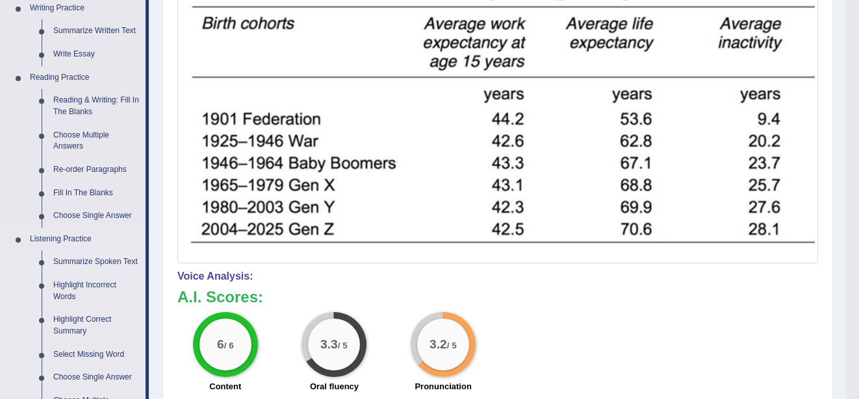
click at [104, 264] on link "Summarize Spoken Text" at bounding box center [96, 262] width 98 height 23
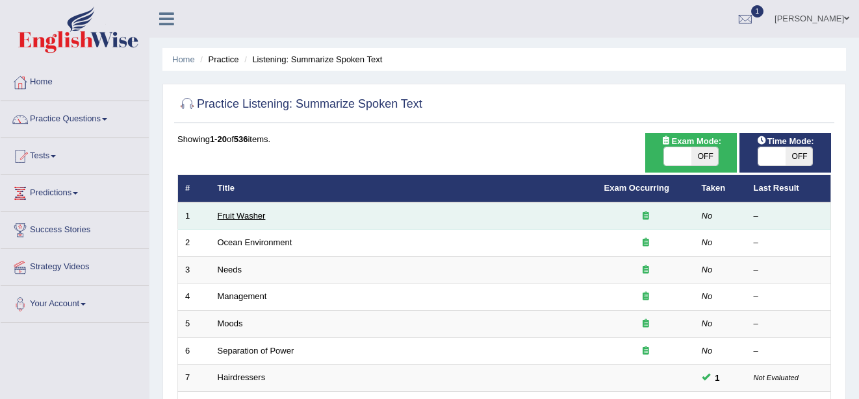
click at [242, 220] on link "Fruit Washer" at bounding box center [242, 216] width 48 height 10
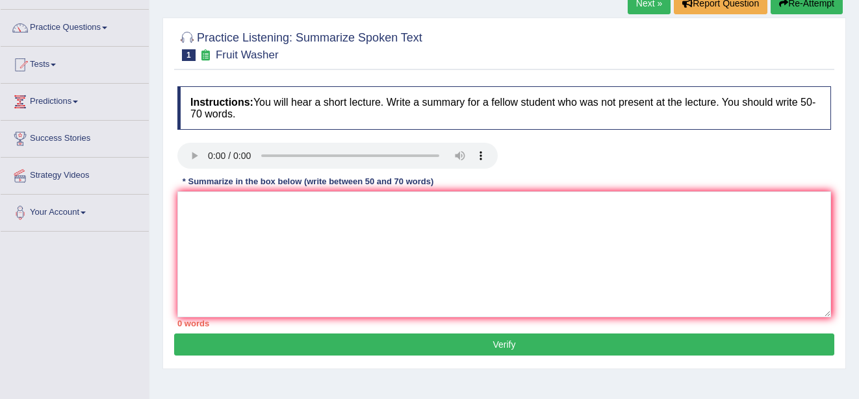
scroll to position [104, 0]
